Goal: Transaction & Acquisition: Book appointment/travel/reservation

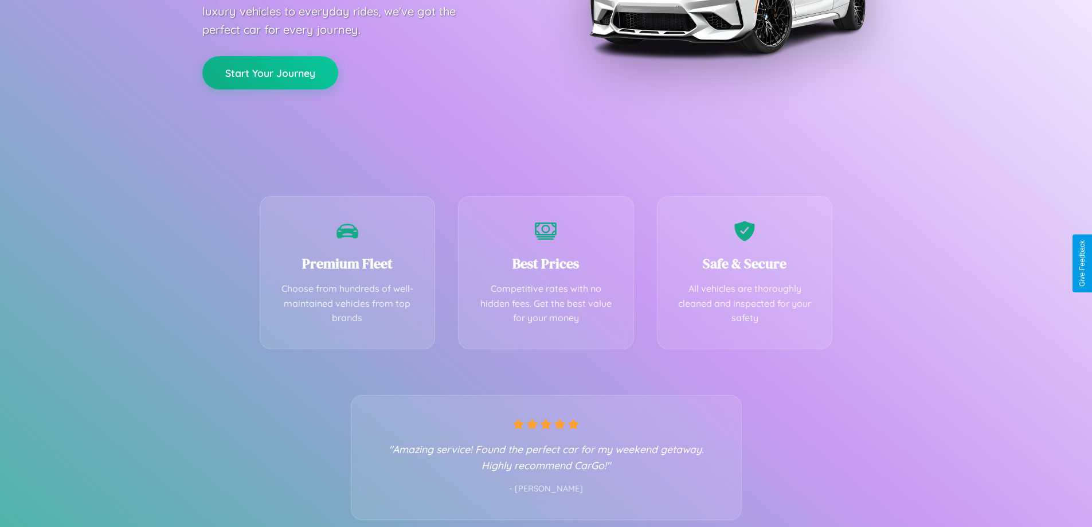
scroll to position [226, 0]
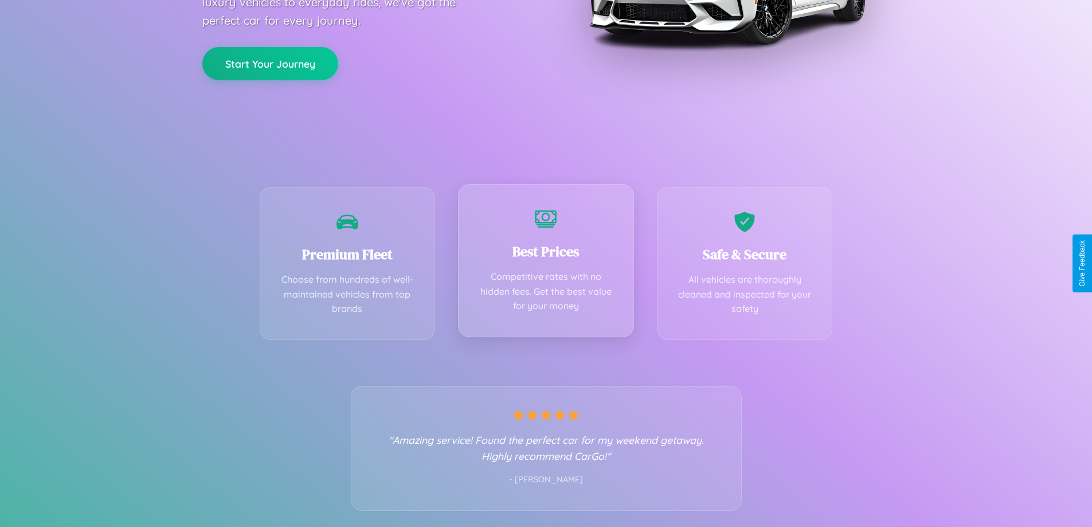
click at [546, 263] on div "Best Prices Competitive rates with no hidden fees. Get the best value for your …" at bounding box center [546, 260] width 176 height 153
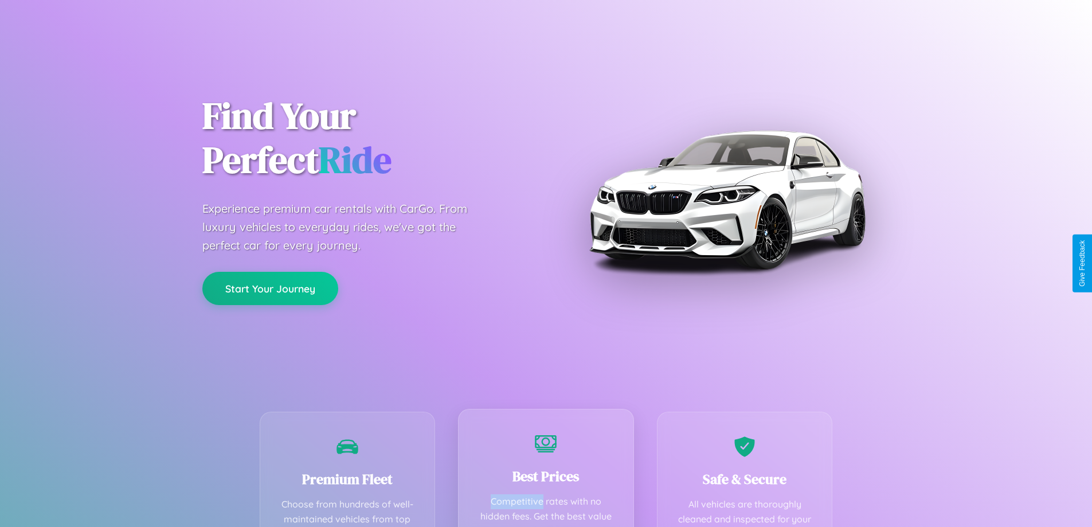
scroll to position [0, 0]
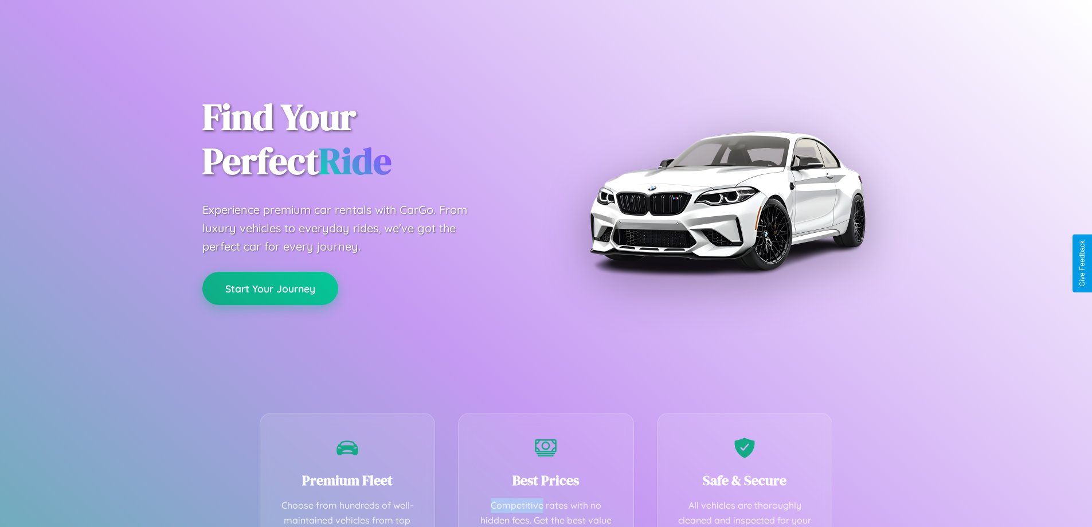
click at [270, 288] on button "Start Your Journey" at bounding box center [270, 288] width 136 height 33
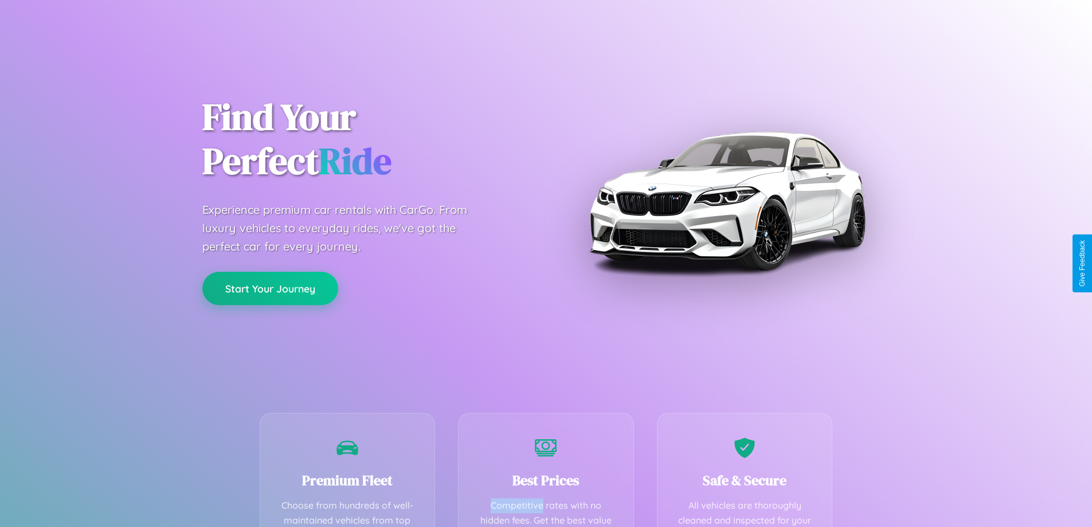
click at [270, 288] on button "Start Your Journey" at bounding box center [270, 288] width 136 height 33
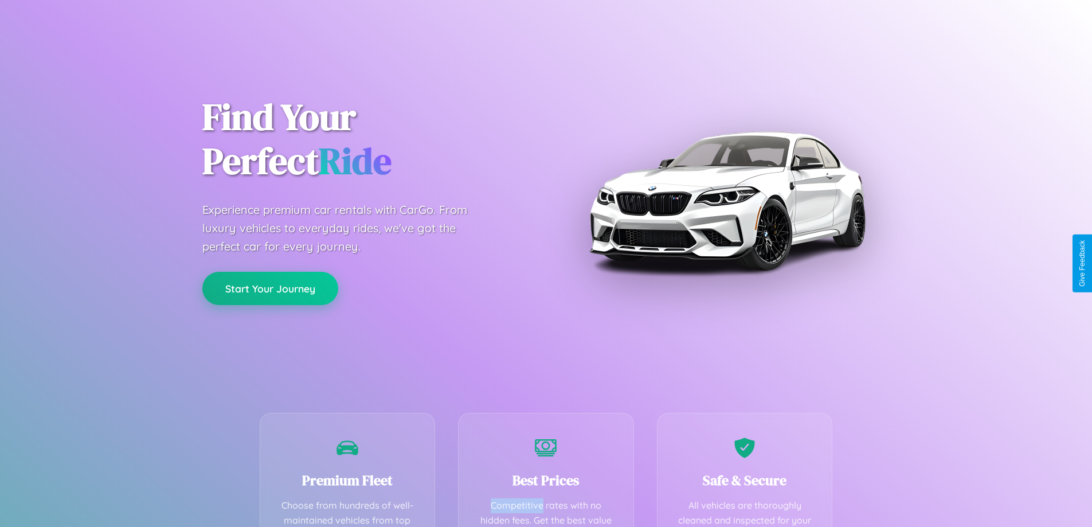
click at [270, 288] on button "Start Your Journey" at bounding box center [270, 288] width 136 height 33
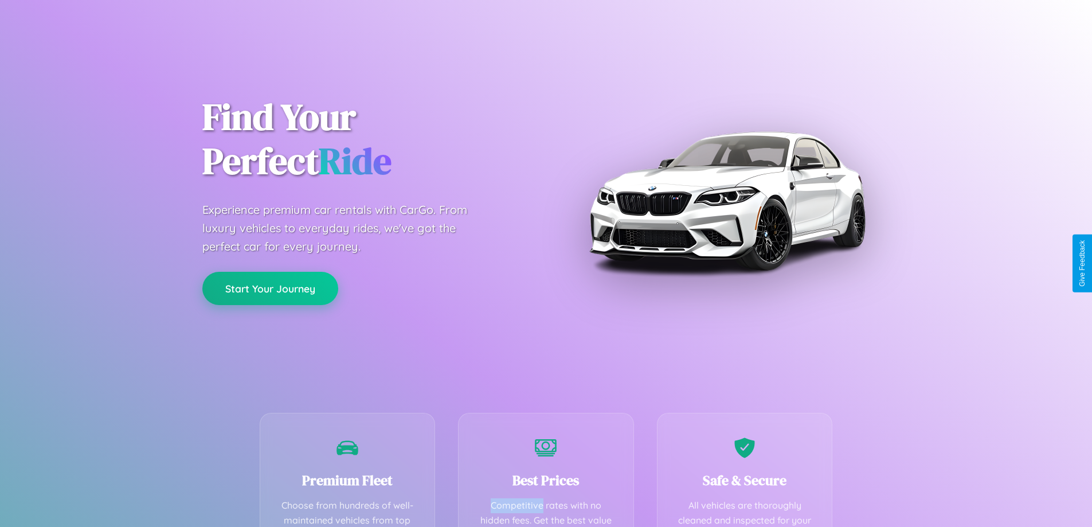
click at [270, 288] on button "Start Your Journey" at bounding box center [270, 288] width 136 height 33
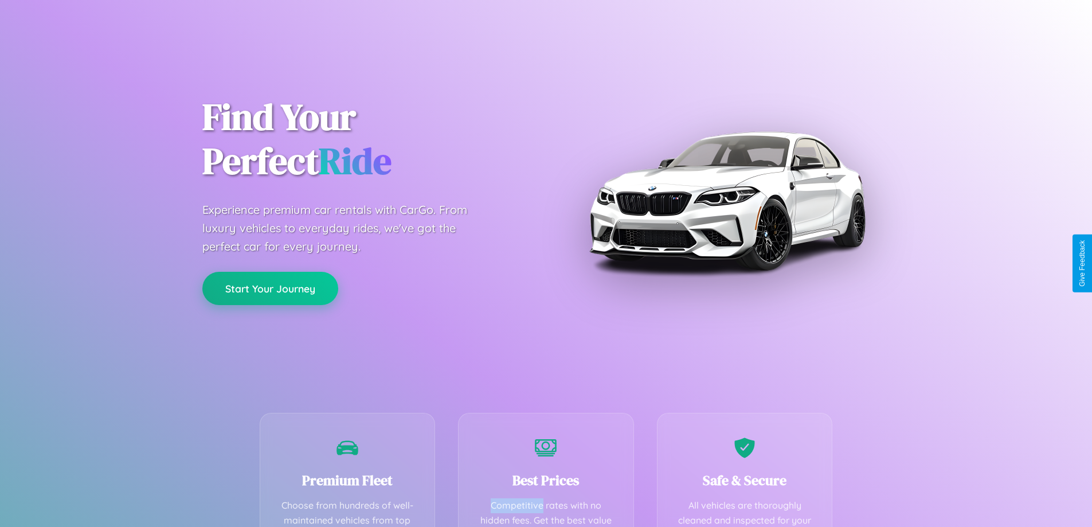
click at [270, 288] on button "Start Your Journey" at bounding box center [270, 288] width 136 height 33
